Goal: Information Seeking & Learning: Learn about a topic

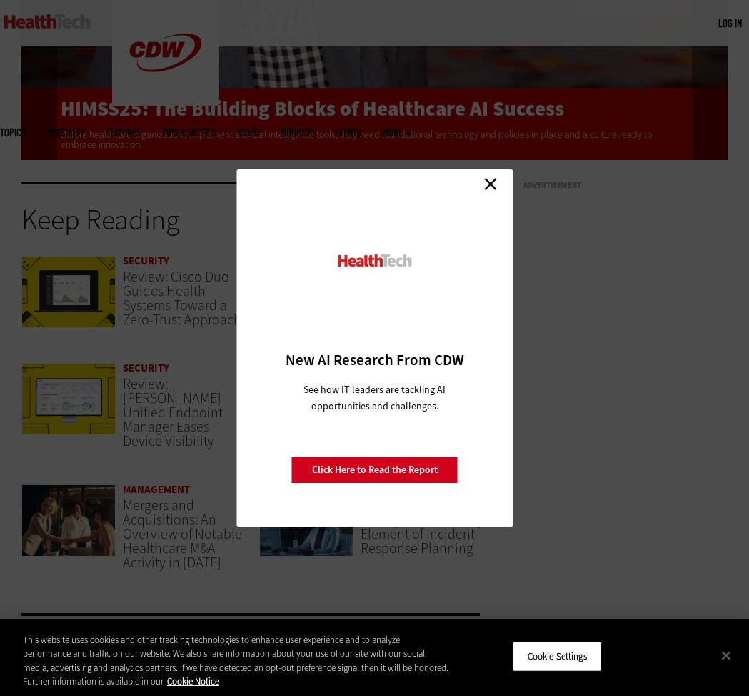
scroll to position [2771, 0]
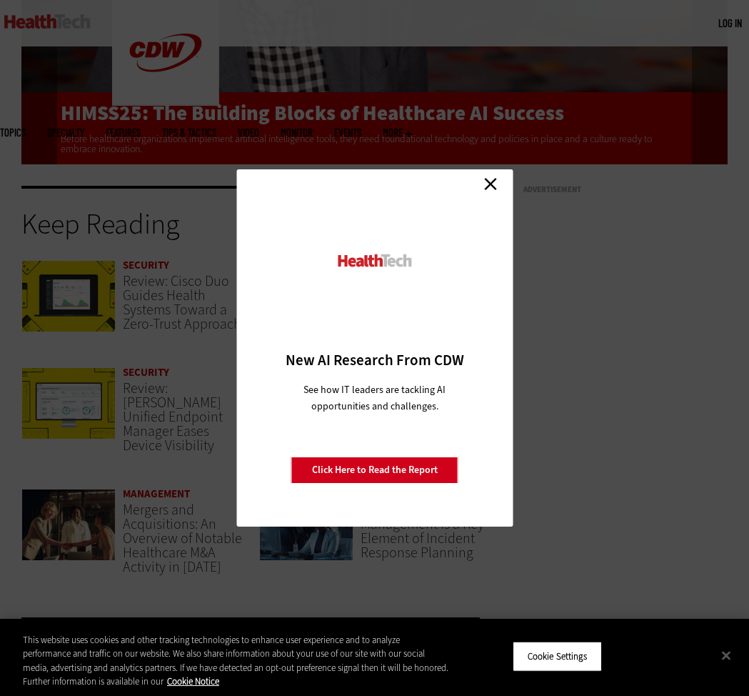
click at [501, 186] on link "Close" at bounding box center [490, 183] width 21 height 21
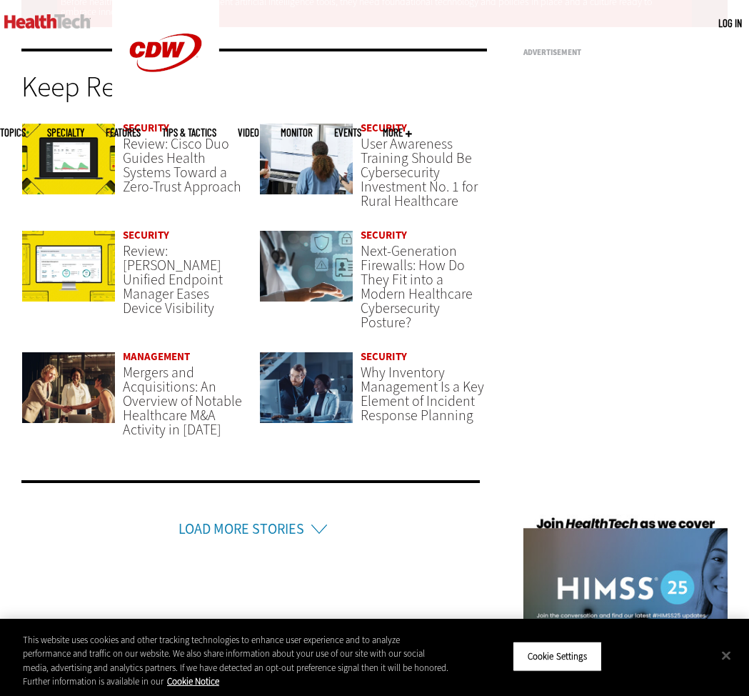
scroll to position [2914, 0]
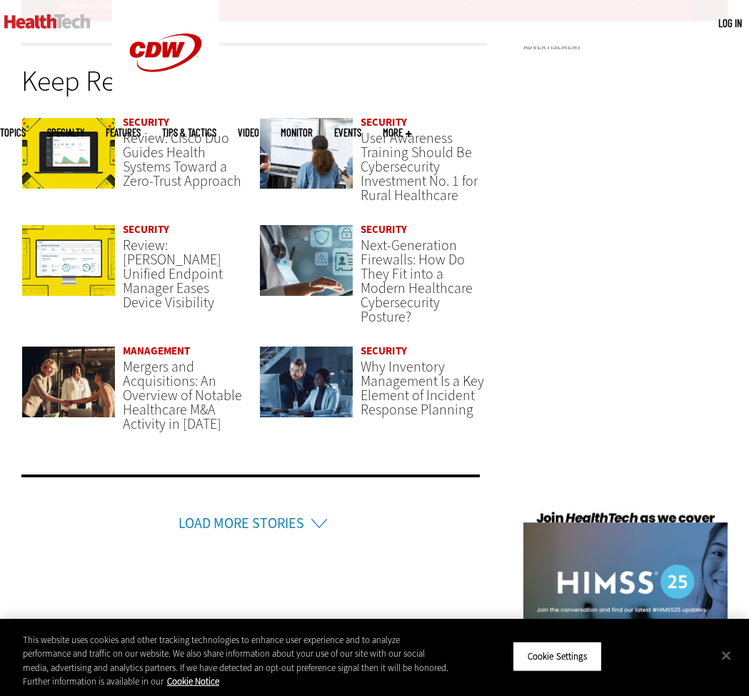
click at [307, 509] on li "Load More Stories" at bounding box center [250, 504] width 459 height 60
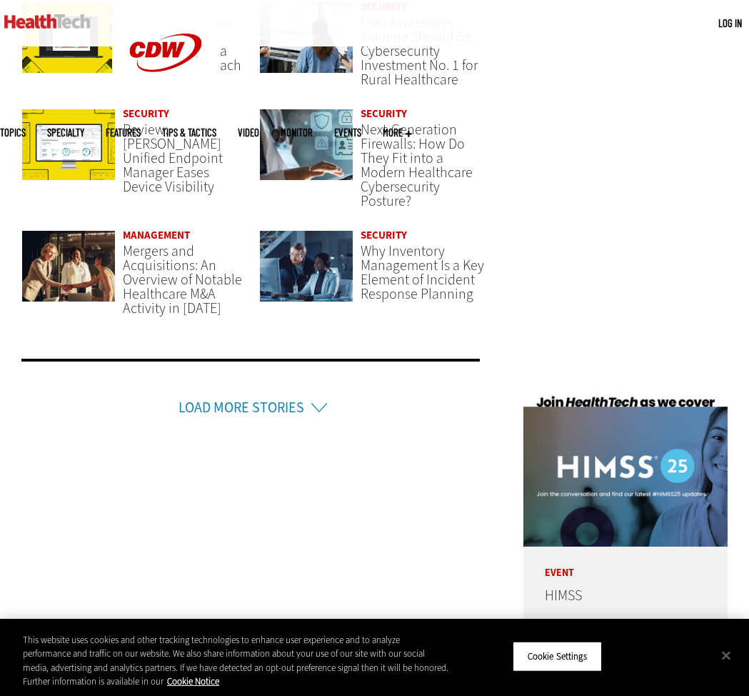
scroll to position [3057, 0]
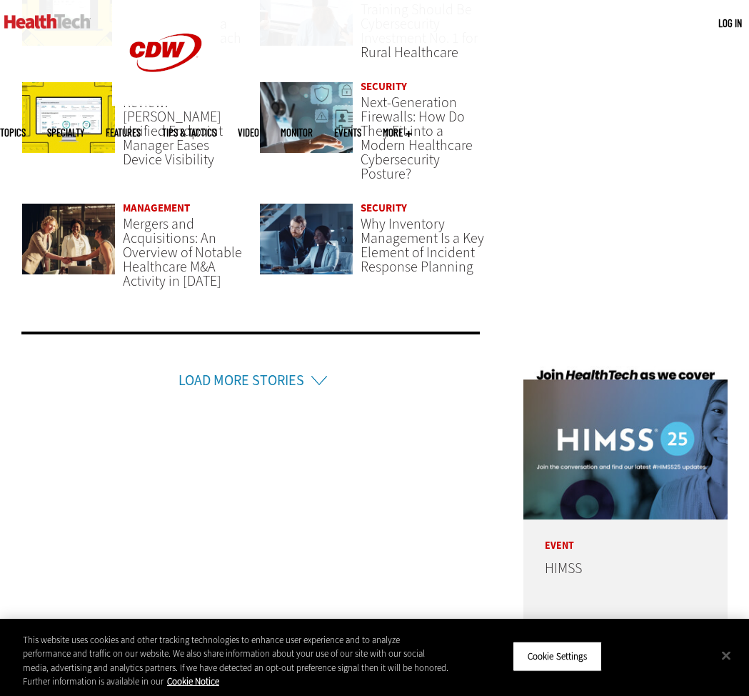
click at [273, 371] on link "Load More Stories" at bounding box center [242, 380] width 126 height 19
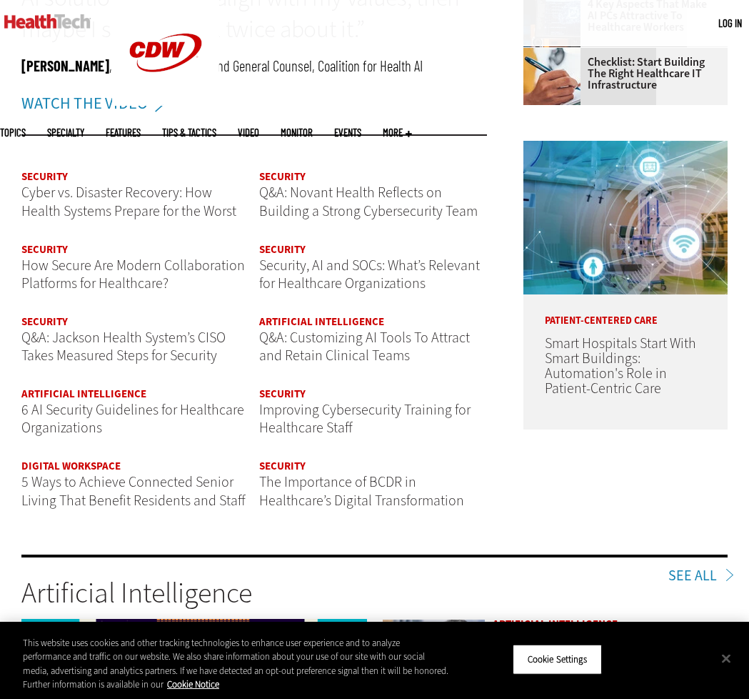
scroll to position [0, 0]
click at [371, 481] on span "The Importance of BCDR in Healthcare’s Digital Transformation" at bounding box center [361, 491] width 205 height 38
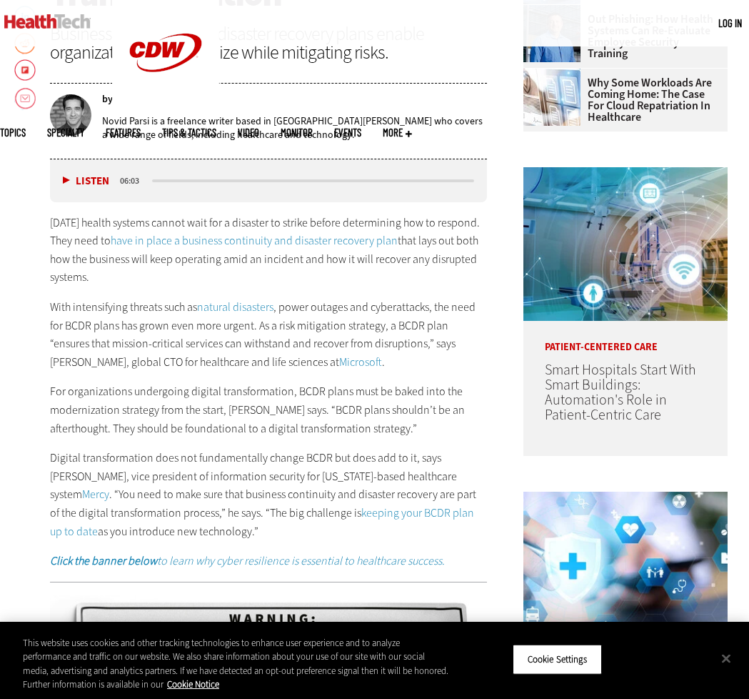
scroll to position [571, 0]
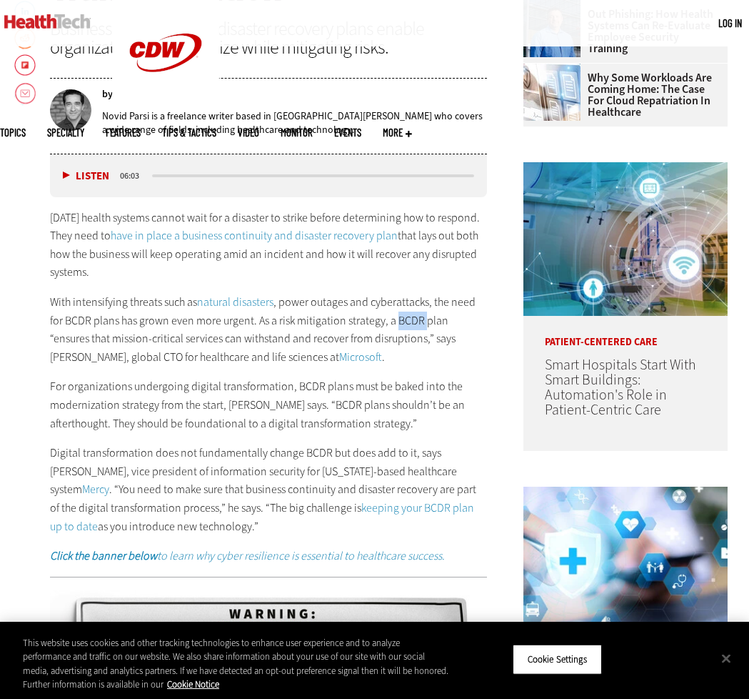
drag, startPoint x: 394, startPoint y: 322, endPoint x: 426, endPoint y: 319, distance: 31.6
click at [426, 319] on span ", power outages and cyberattacks, the need for BCDR plans has grown even more u…" at bounding box center [263, 329] width 426 height 70
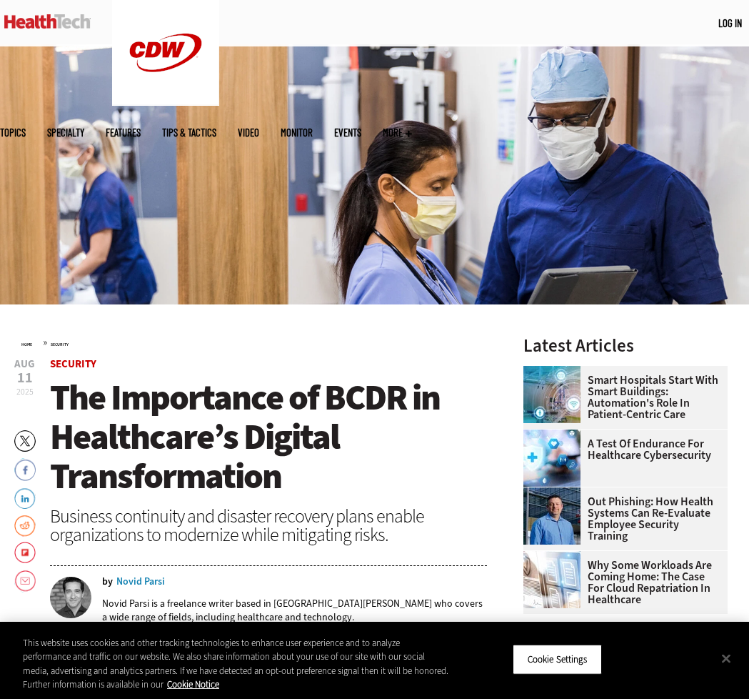
scroll to position [71, 0]
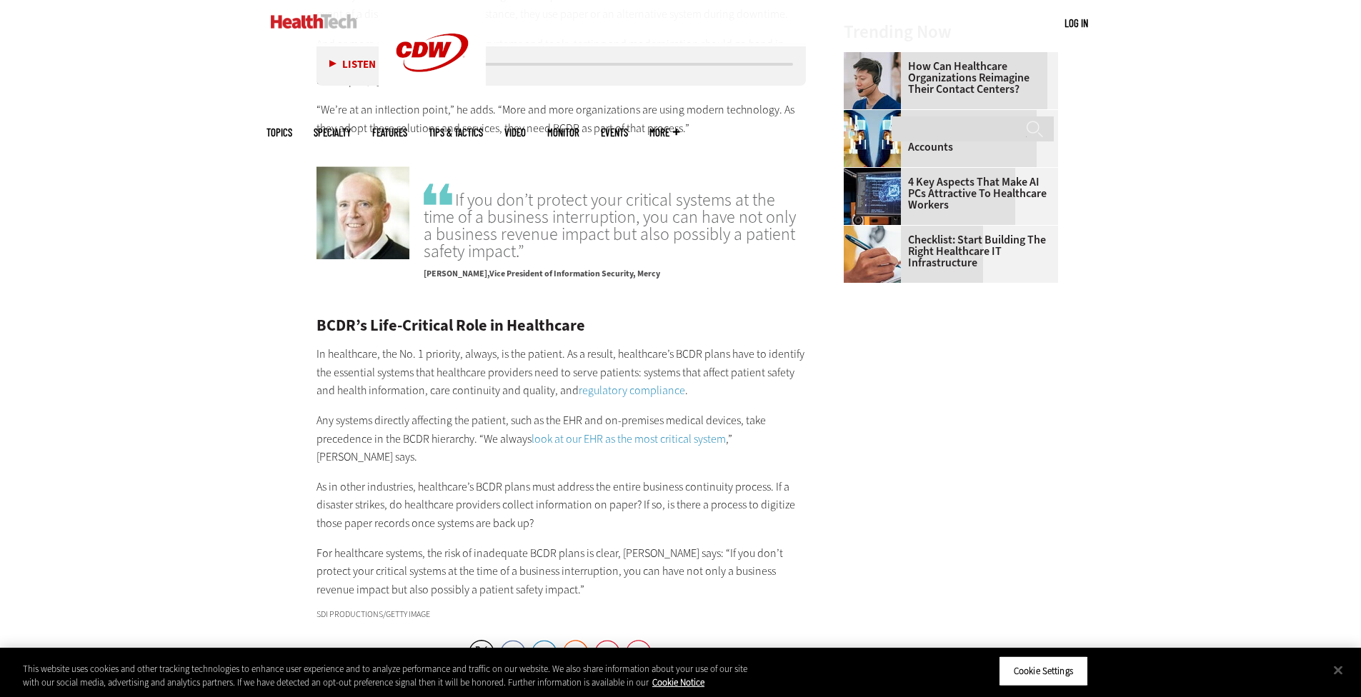
scroll to position [2071, 0]
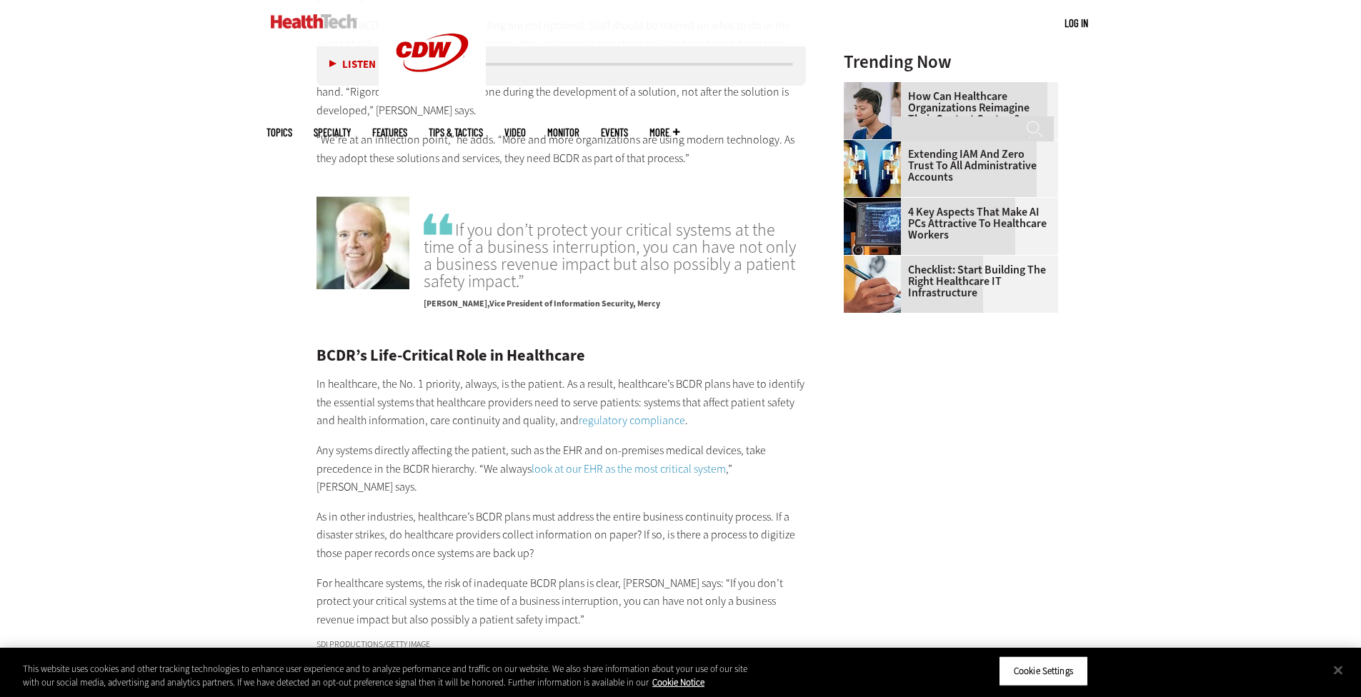
click at [321, 357] on h2 "BCDR’s Life-Critical Role in Healthcare" at bounding box center [561, 356] width 490 height 16
drag, startPoint x: 321, startPoint y: 357, endPoint x: 353, endPoint y: 354, distance: 32.3
click at [353, 354] on h2 "BCDR’s Life-Critical Role in Healthcare" at bounding box center [561, 356] width 490 height 16
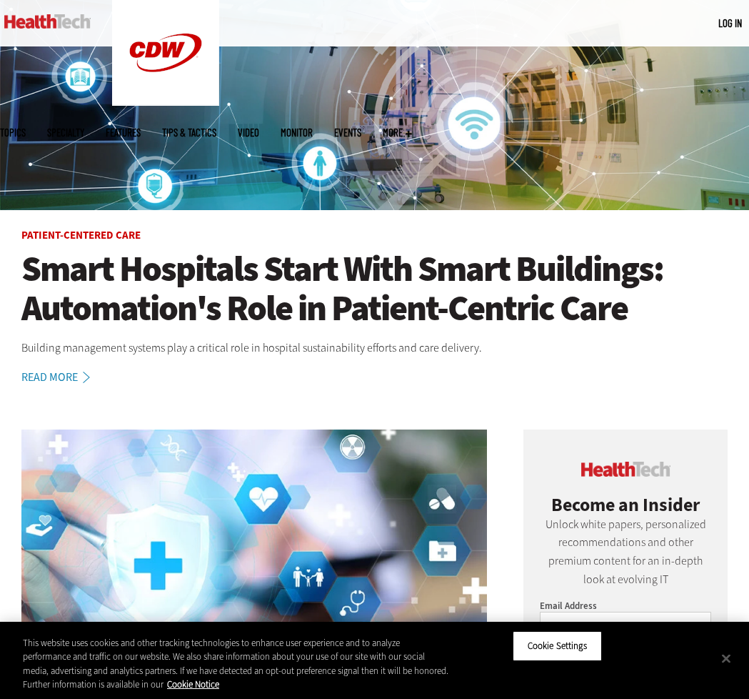
scroll to position [139, 0]
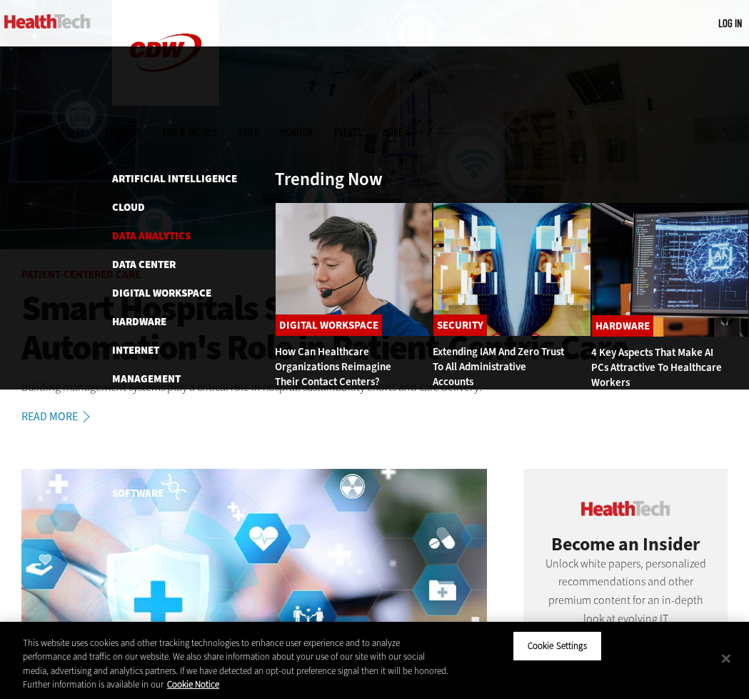
click at [143, 229] on link "Data Analytics" at bounding box center [151, 236] width 79 height 14
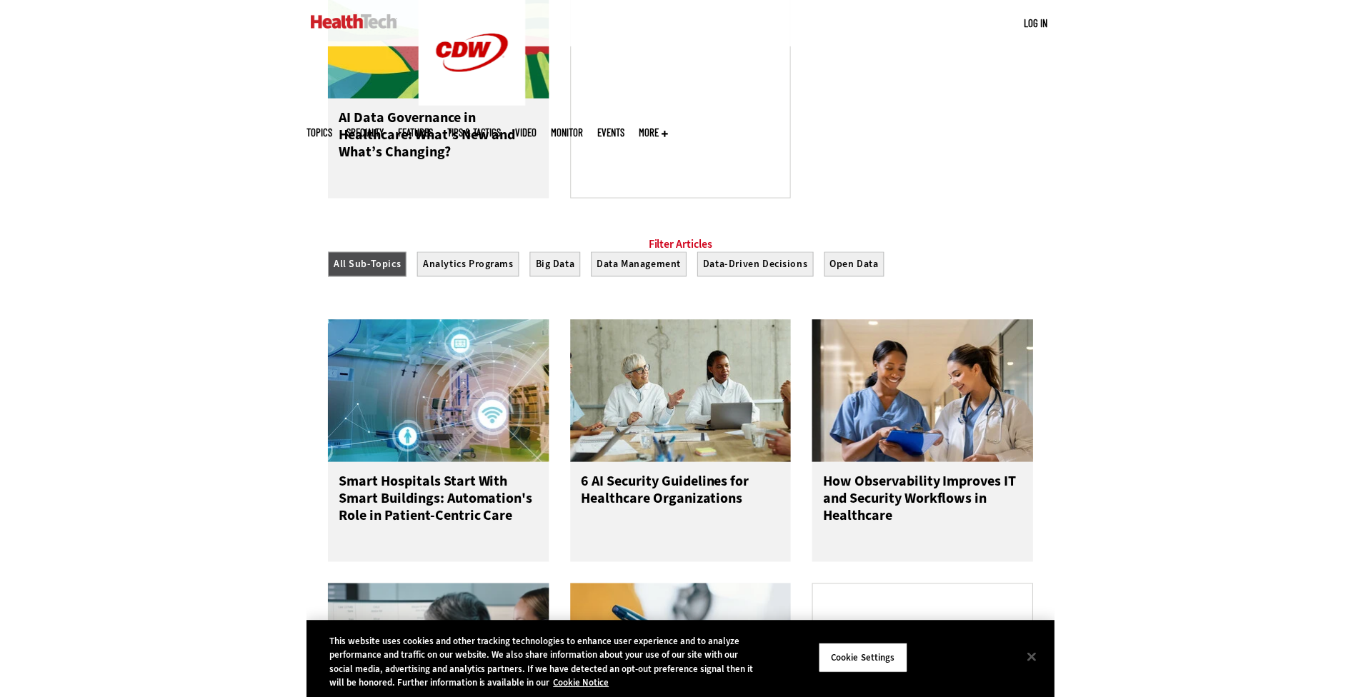
scroll to position [928, 0]
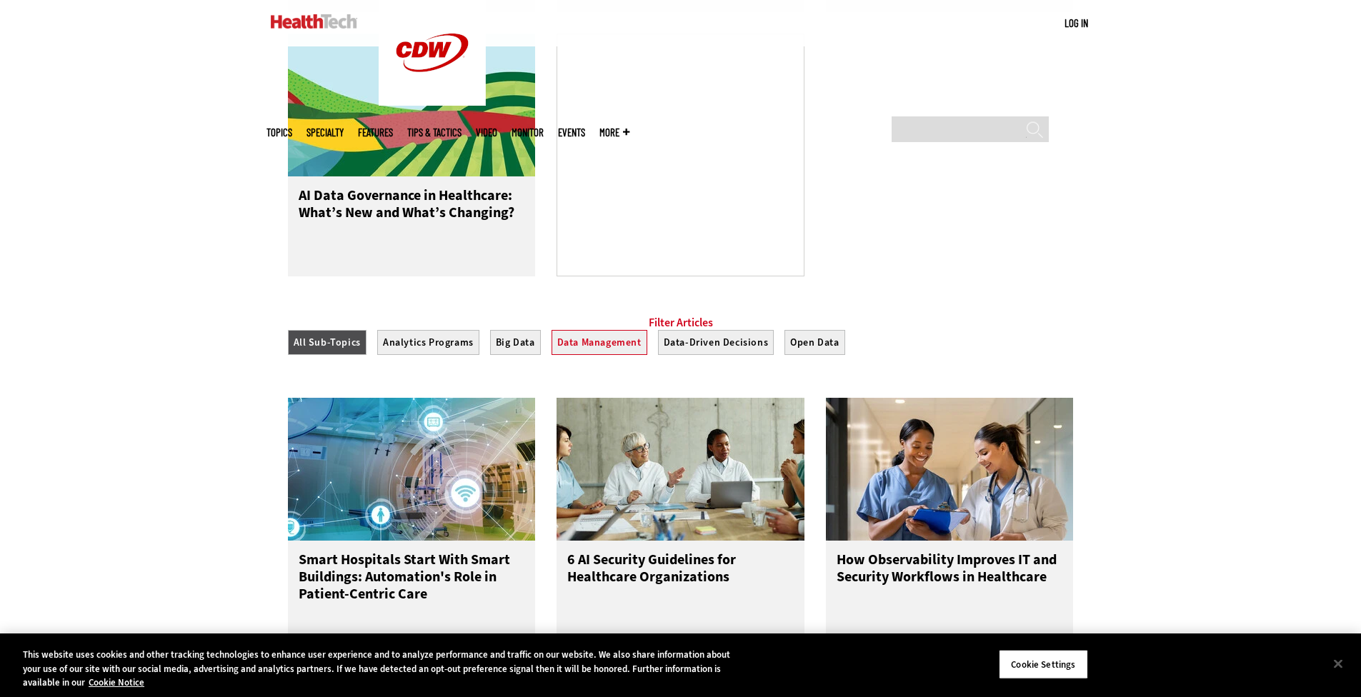
click at [565, 355] on button "Data Management" at bounding box center [599, 342] width 96 height 25
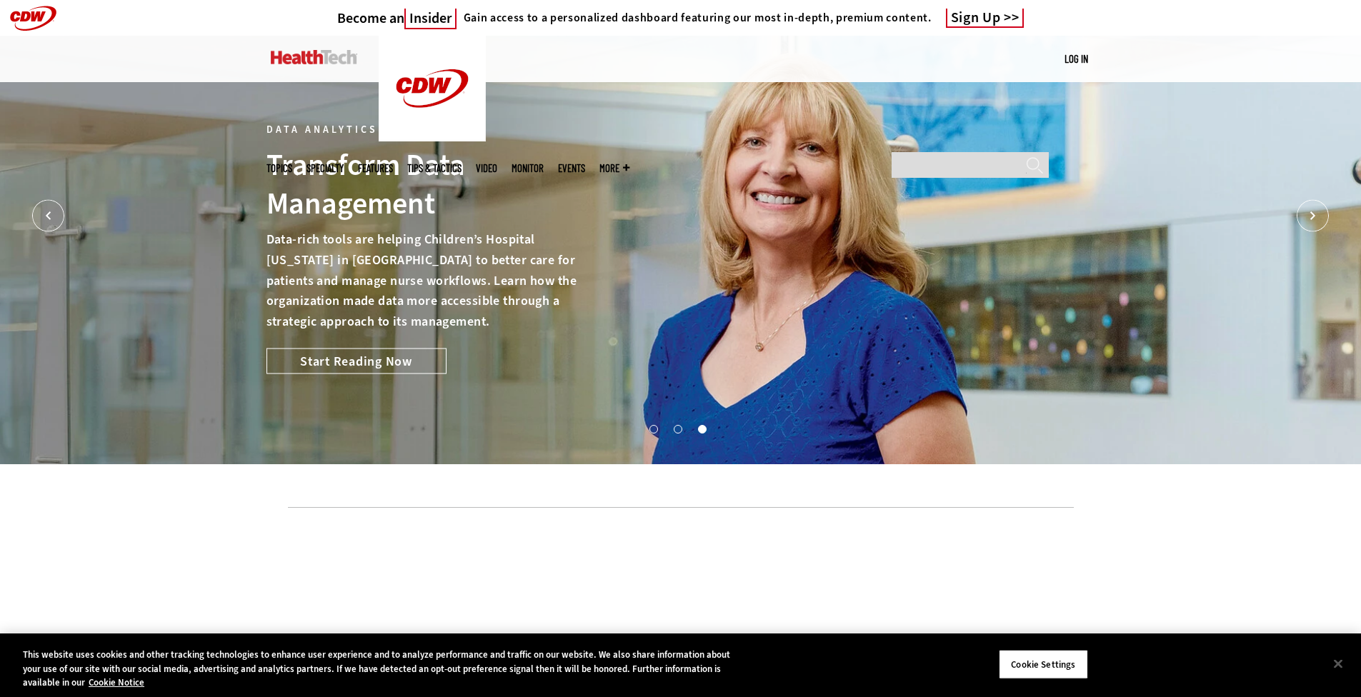
scroll to position [928, 0]
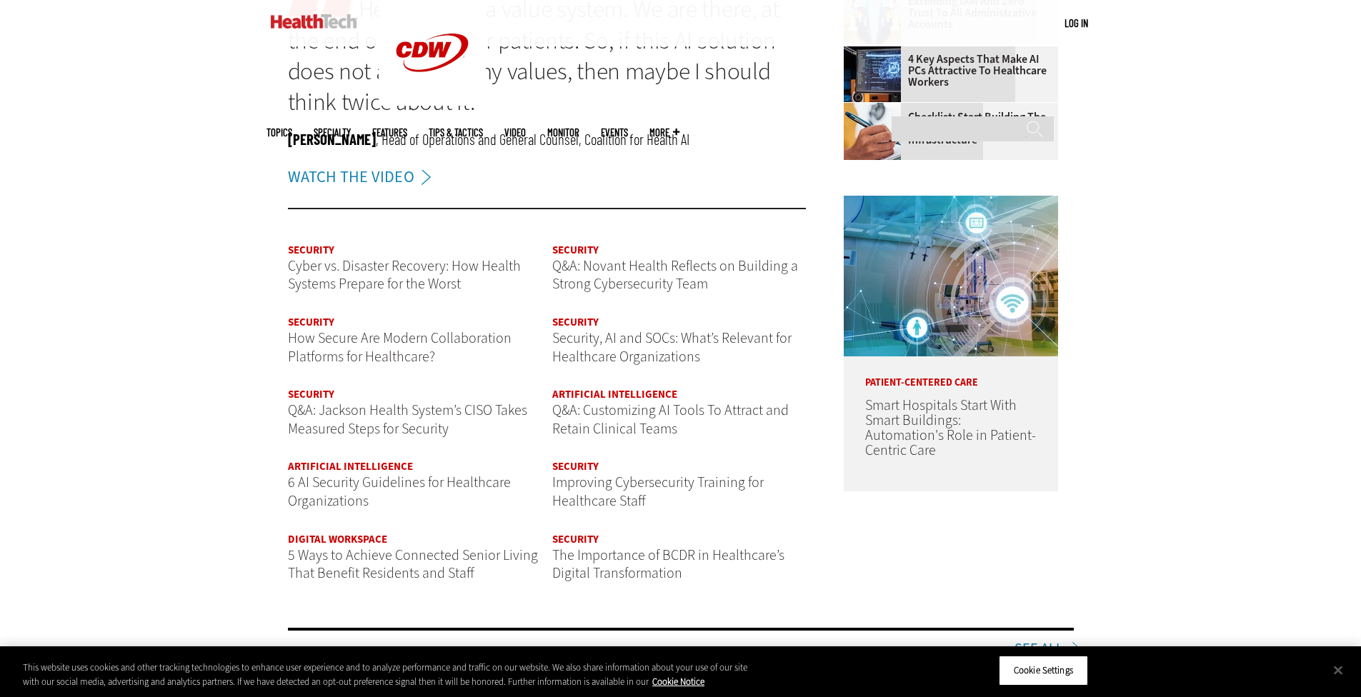
scroll to position [1639, 0]
